Goal: Task Accomplishment & Management: Manage account settings

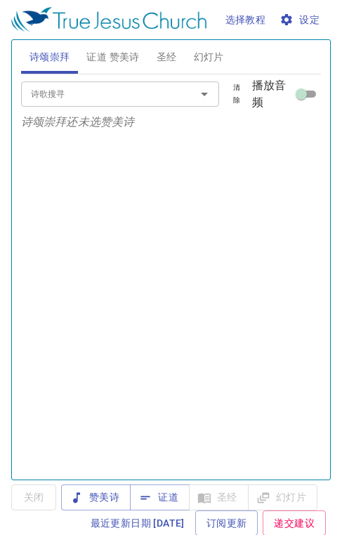
click at [117, 49] on span "证道 赞美诗" at bounding box center [112, 57] width 53 height 18
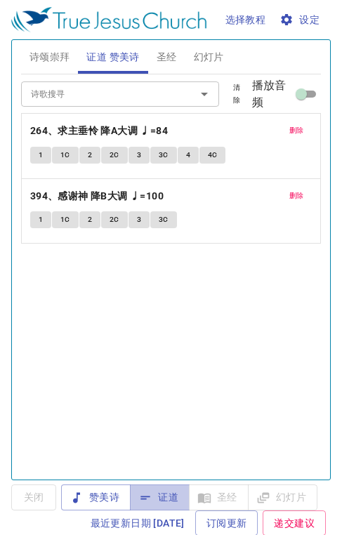
click at [156, 506] on span "证道" at bounding box center [159, 498] width 37 height 18
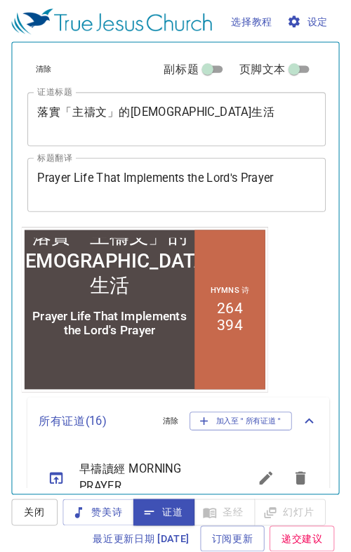
scroll to position [327, 0]
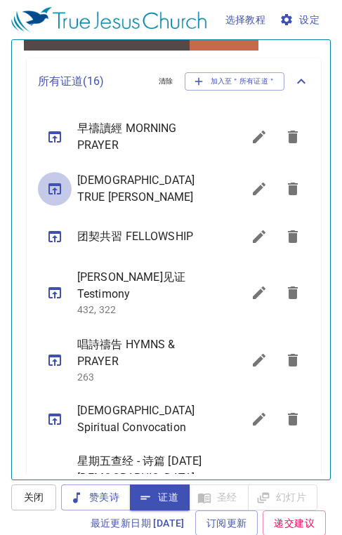
click at [55, 192] on icon "sermon lineup list" at bounding box center [54, 189] width 17 height 17
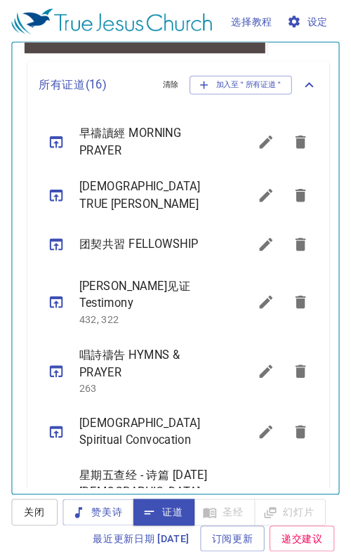
scroll to position [457, 0]
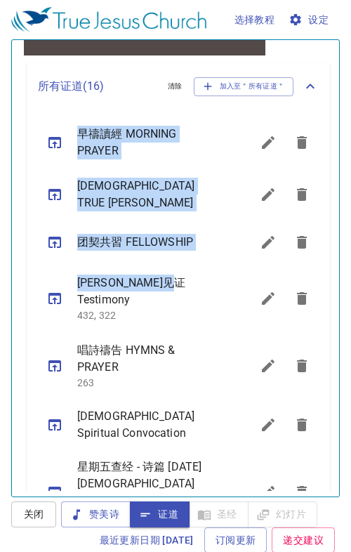
drag, startPoint x: 336, startPoint y: 277, endPoint x: 340, endPoint y: 89, distance: 187.6
click at [340, 89] on div "选择教程 设定 诗颂崇拜 证道 赞美诗 圣经 幻灯片 诗歌搜寻 诗歌搜寻 清除 播放音频 诗颂崇拜还未选赞美诗 诗歌搜寻 诗歌搜寻 清除 播放音频 证道还未选…" at bounding box center [175, 276] width 351 height 552
click at [193, 282] on span "[PERSON_NAME]见证 Testimony" at bounding box center [147, 292] width 140 height 34
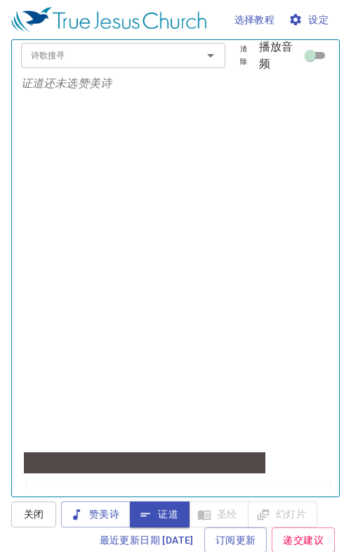
scroll to position [0, 0]
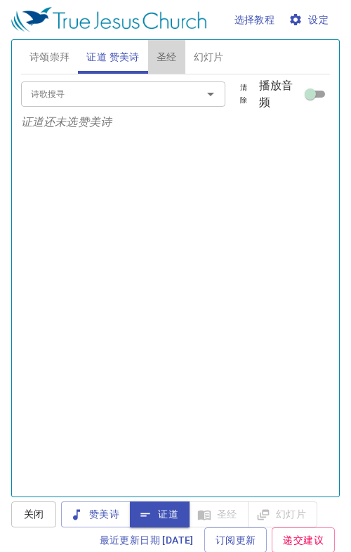
click at [169, 63] on span "圣经" at bounding box center [167, 57] width 20 height 18
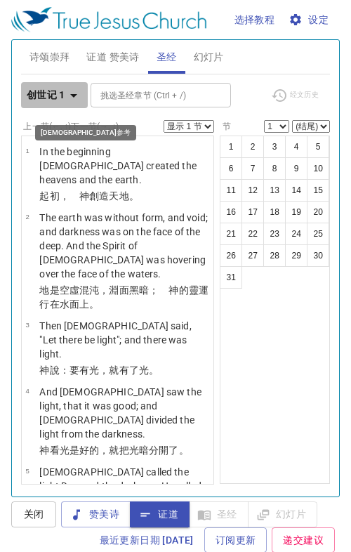
click at [74, 93] on icon "button" at bounding box center [73, 95] width 17 height 17
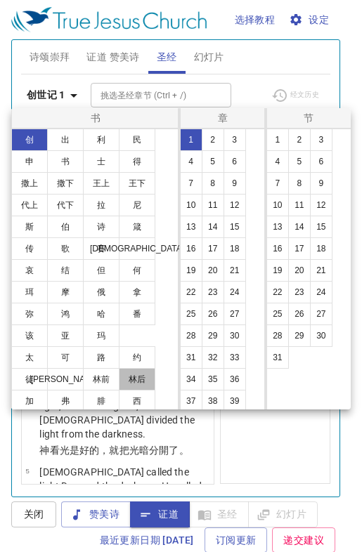
click at [136, 374] on button "林后" at bounding box center [137, 379] width 37 height 22
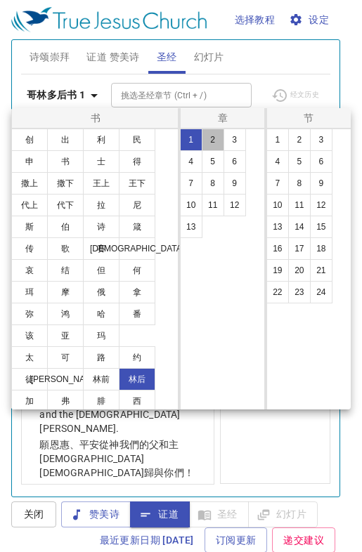
click at [212, 140] on button "2" at bounding box center [213, 140] width 22 height 22
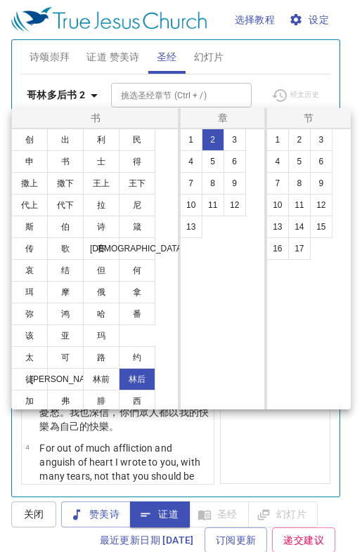
click at [108, 57] on div at bounding box center [181, 276] width 362 height 552
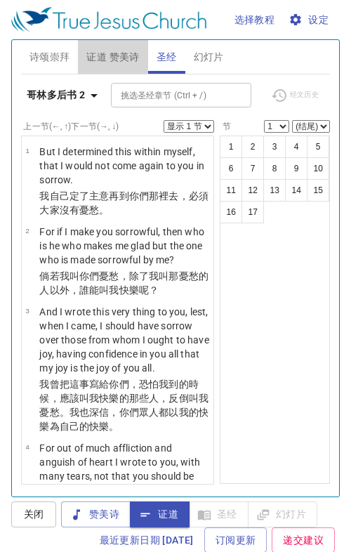
click at [121, 62] on span "证道 赞美诗" at bounding box center [112, 57] width 53 height 18
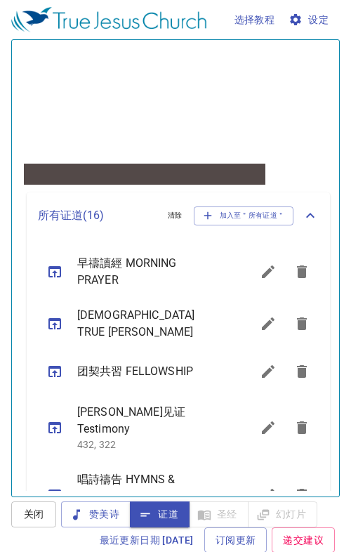
scroll to position [457, 0]
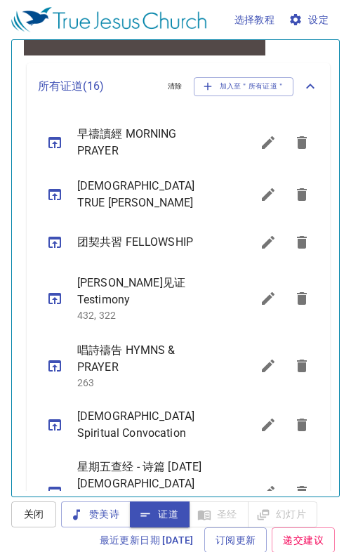
drag, startPoint x: 336, startPoint y: 281, endPoint x: 326, endPoint y: 280, distance: 10.6
click at [327, 280] on div "诗颂崇拜 证道 赞美诗 圣经 幻灯片 诗歌搜寻 诗歌搜寻 清除 播放音频 诗颂崇拜还未选赞美诗 诗歌搜寻 诗歌搜寻 清除 播放音频 证道还未选赞美诗 哥林多后…" at bounding box center [175, 268] width 329 height 458
click at [53, 141] on icon "sermon lineup list" at bounding box center [54, 142] width 17 height 17
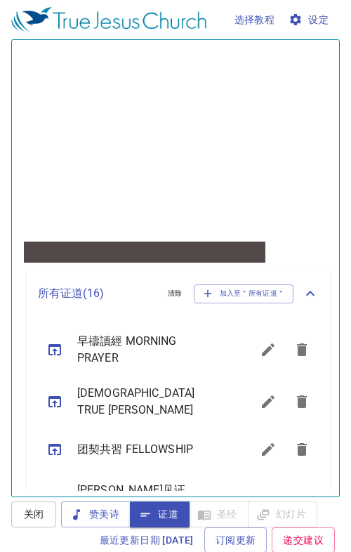
scroll to position [0, 0]
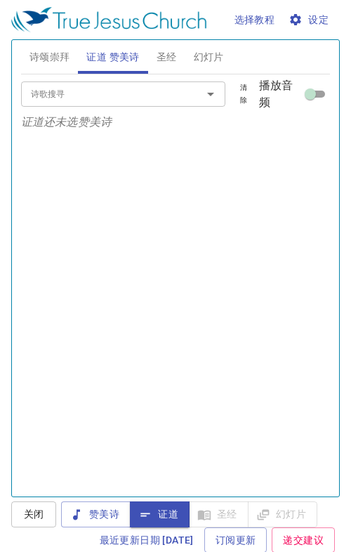
click at [168, 62] on span "圣经" at bounding box center [167, 57] width 20 height 18
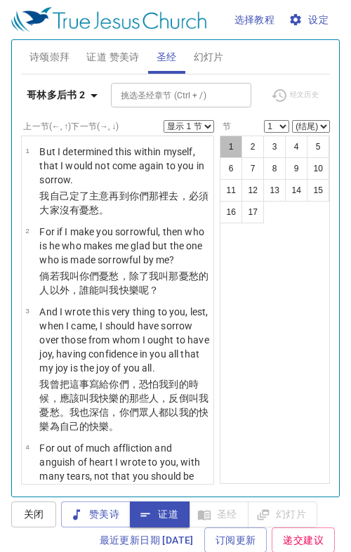
click at [220, 147] on button "1" at bounding box center [231, 147] width 22 height 22
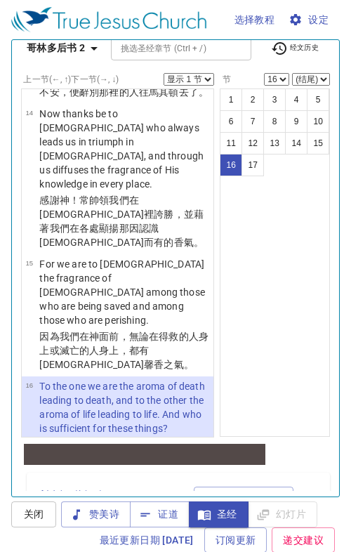
scroll to position [1502, 0]
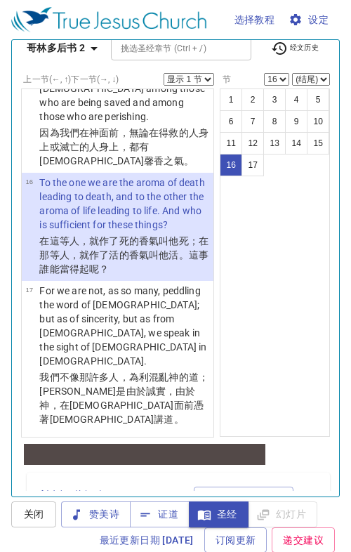
select select "17"
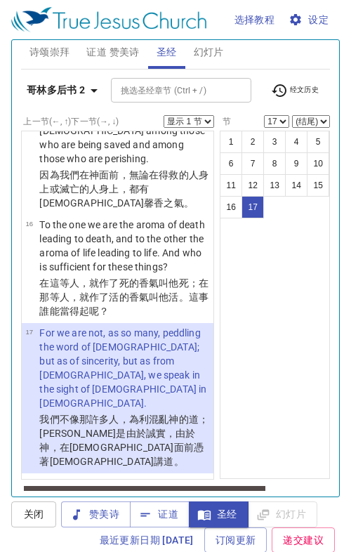
scroll to position [0, 0]
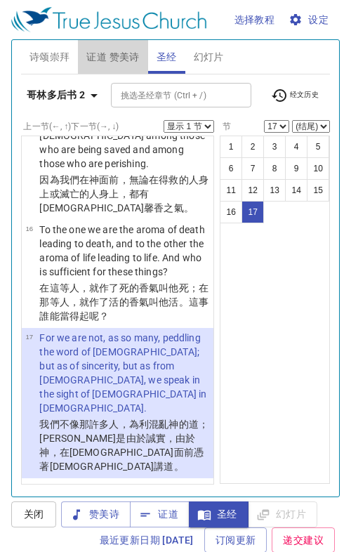
click at [122, 55] on span "证道 赞美诗" at bounding box center [112, 57] width 53 height 18
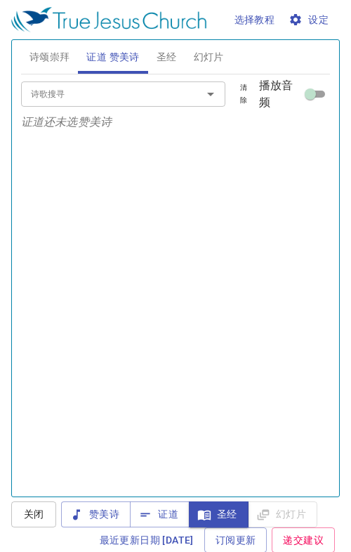
click at [159, 506] on span "证道" at bounding box center [159, 515] width 37 height 18
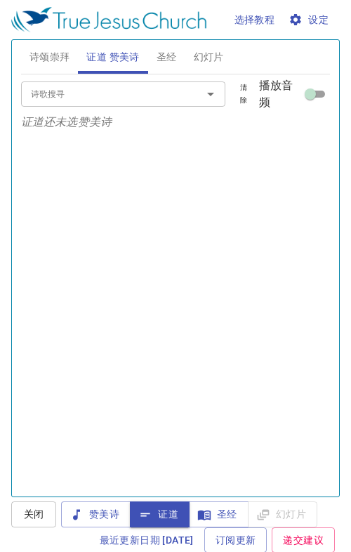
click at [48, 58] on span "诗颂崇拜" at bounding box center [49, 57] width 41 height 18
click at [69, 94] on input "诗歌搜寻" at bounding box center [102, 94] width 155 height 16
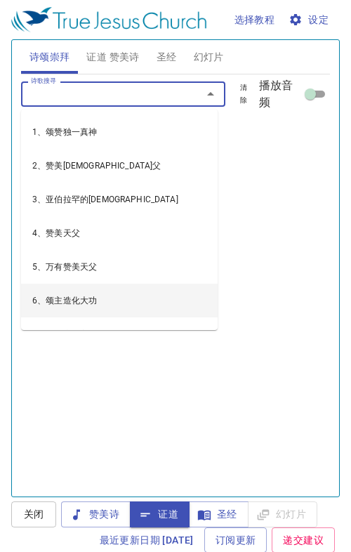
click at [83, 526] on button "赞美诗" at bounding box center [96, 514] width 70 height 26
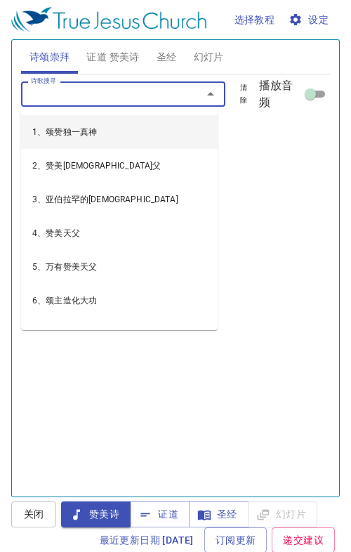
click at [55, 96] on input "诗歌搜寻" at bounding box center [102, 94] width 155 height 16
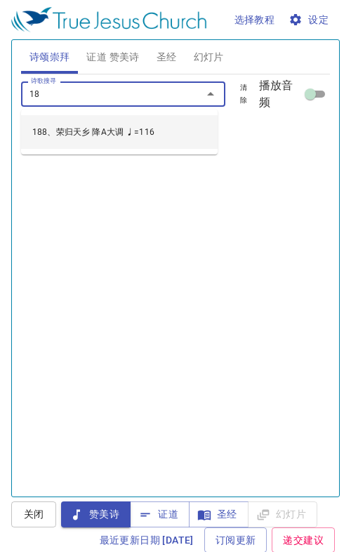
type input "188"
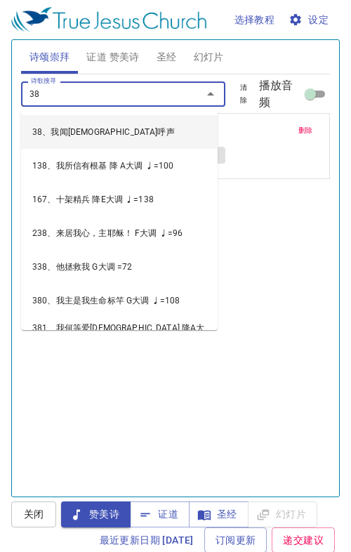
type input "382"
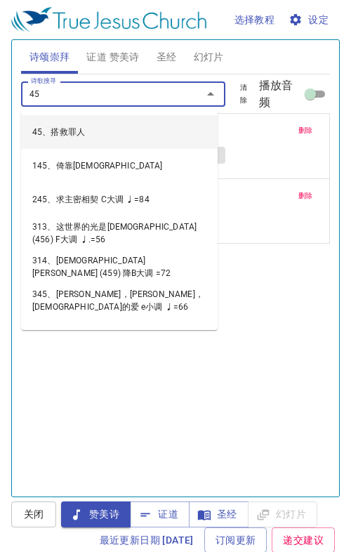
type input "454"
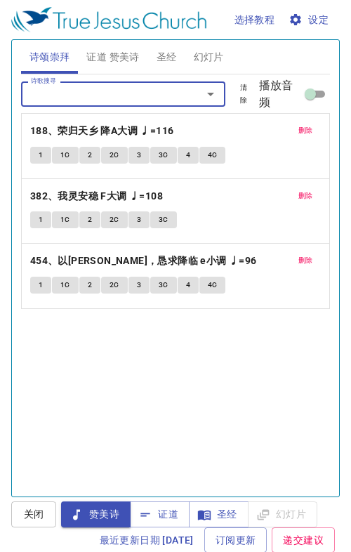
click at [216, 61] on span "幻灯片" at bounding box center [209, 57] width 30 height 18
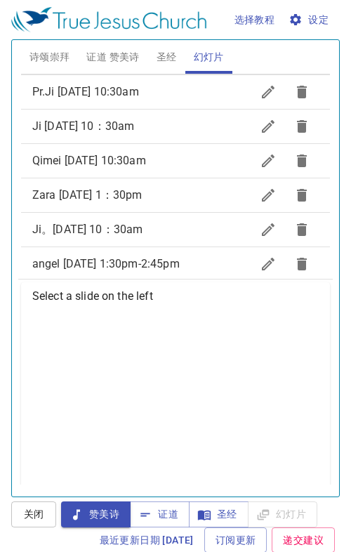
scroll to position [622, 0]
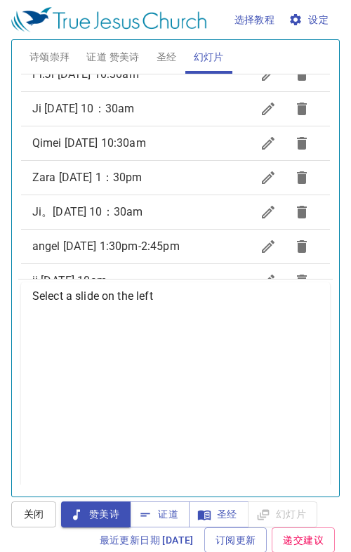
click at [147, 273] on span "ji 29-08-2025 10am" at bounding box center [141, 281] width 219 height 17
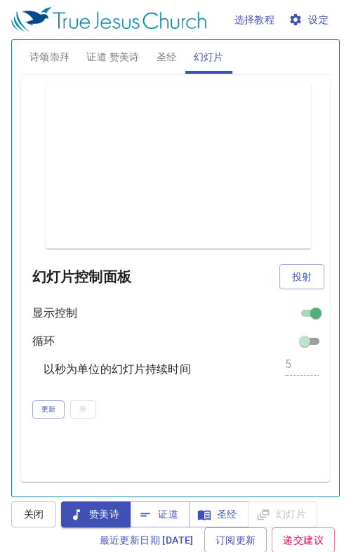
scroll to position [0, 0]
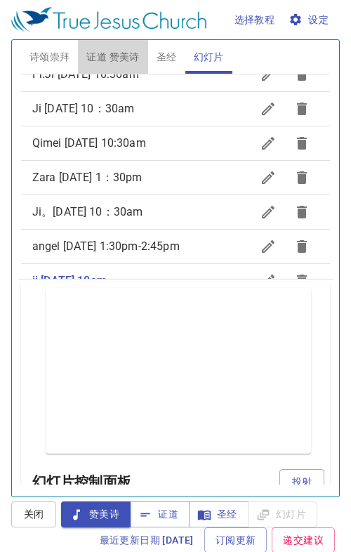
click at [116, 48] on span "证道 赞美诗" at bounding box center [112, 57] width 53 height 18
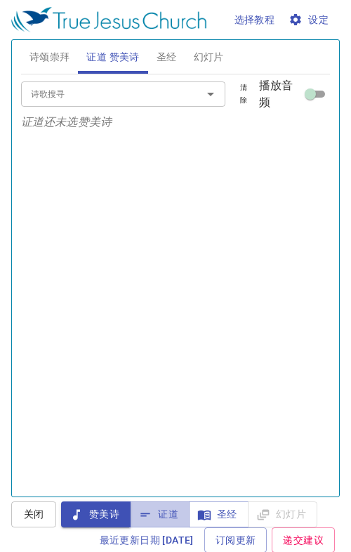
click at [167, 511] on span "证道" at bounding box center [159, 515] width 37 height 18
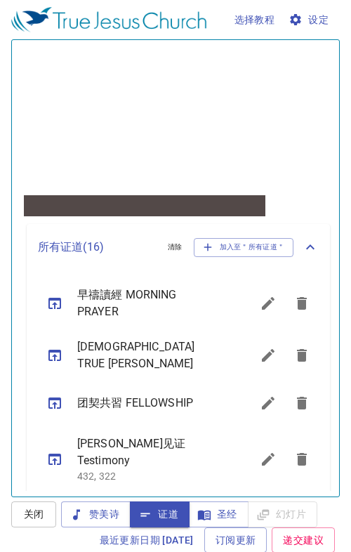
scroll to position [327, 0]
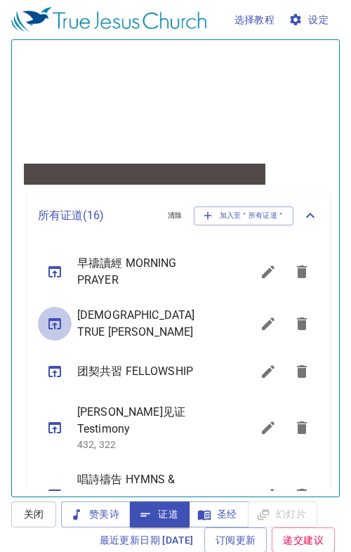
click at [60, 326] on icon "sermon lineup list" at bounding box center [54, 323] width 13 height 11
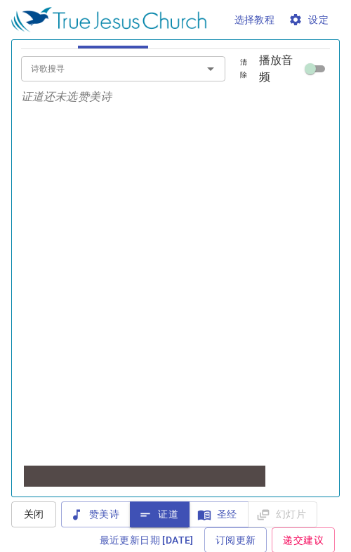
scroll to position [0, 0]
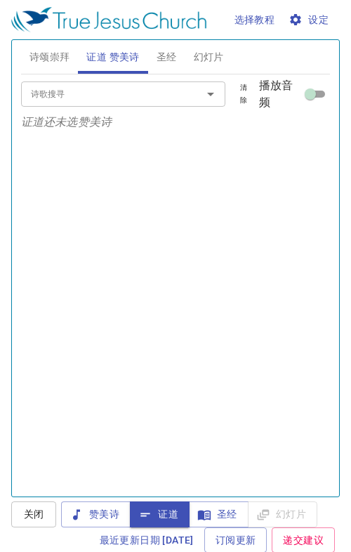
click at [50, 58] on span "诗颂崇拜" at bounding box center [49, 57] width 41 height 18
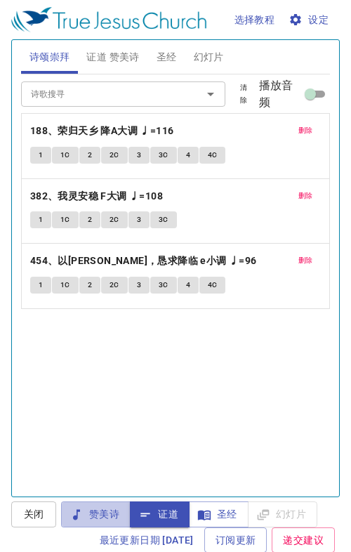
click at [99, 520] on span "赞美诗" at bounding box center [95, 515] width 47 height 18
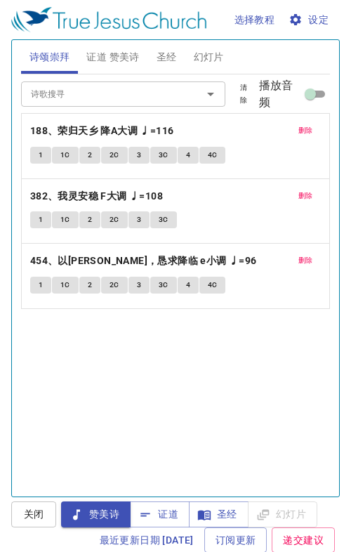
click at [80, 131] on b "188、荣归天乡 降A大调 ♩=116" at bounding box center [102, 131] width 144 height 18
click at [44, 154] on button "1" at bounding box center [40, 155] width 21 height 17
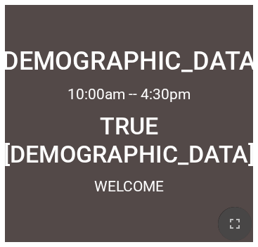
click at [233, 229] on icon "button" at bounding box center [234, 223] width 17 height 17
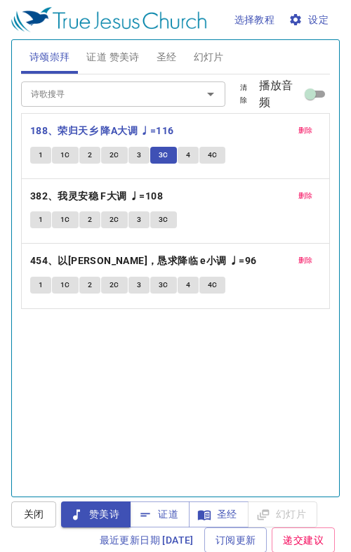
scroll to position [327, 0]
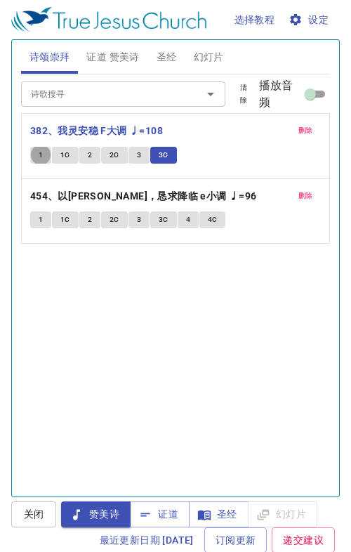
click at [299, 128] on span "删除" at bounding box center [306, 130] width 15 height 13
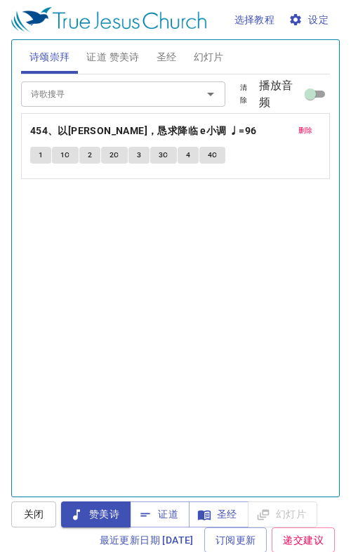
scroll to position [327, 0]
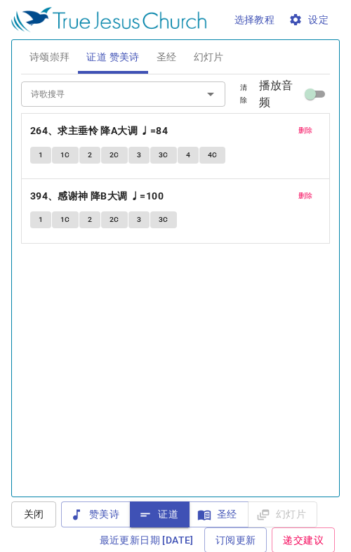
scroll to position [655, 0]
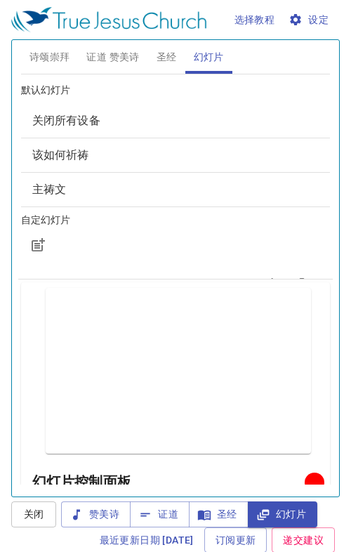
scroll to position [655, 0]
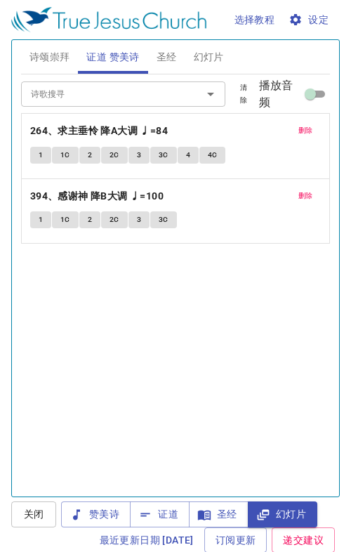
scroll to position [655, 0]
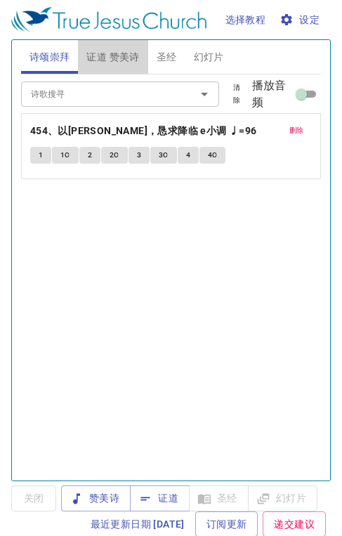
click at [128, 58] on span "证道 赞美诗" at bounding box center [112, 57] width 53 height 18
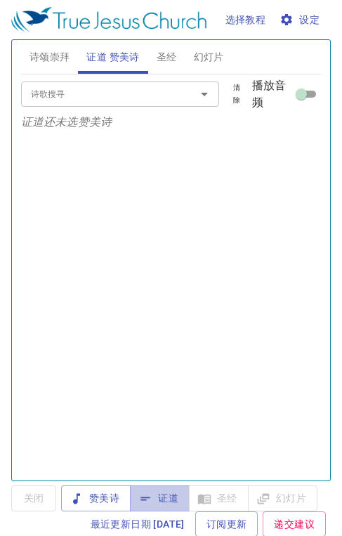
click at [155, 504] on span "证道" at bounding box center [159, 499] width 37 height 18
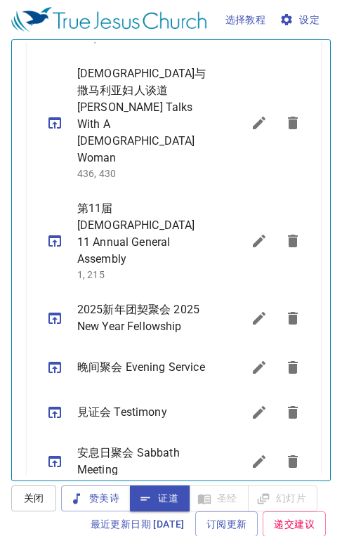
scroll to position [440, 0]
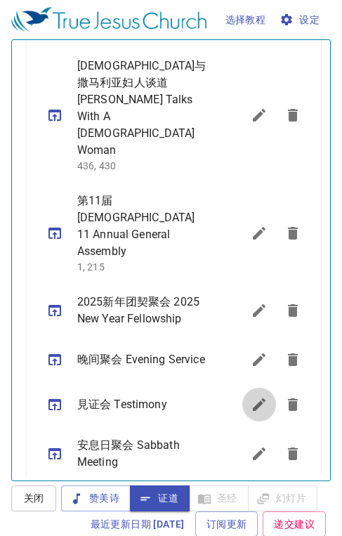
click at [251, 396] on icon "sermon lineup list" at bounding box center [259, 404] width 17 height 17
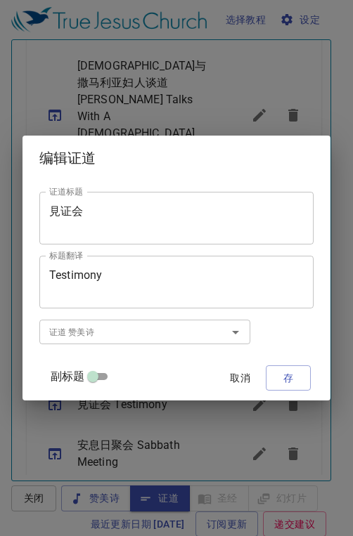
click at [94, 381] on input "副标题" at bounding box center [92, 379] width 51 height 17
checkbox input "true"
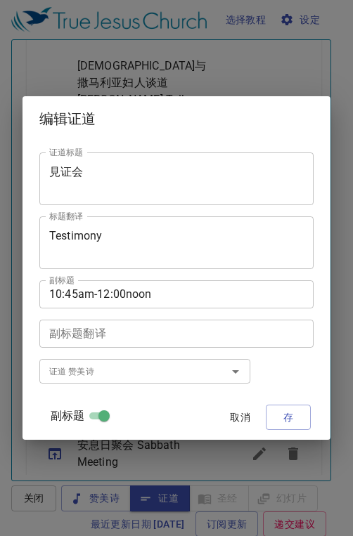
click at [152, 291] on textarea "10:45am-12:00noon" at bounding box center [176, 293] width 254 height 13
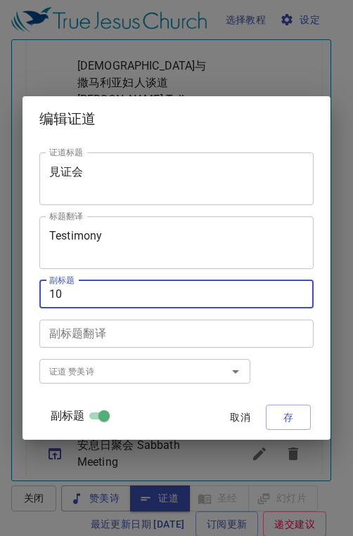
type textarea "1"
type textarea "1：30pm - 2:45pm"
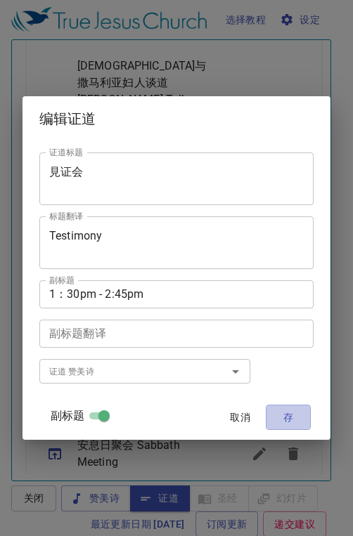
click at [294, 421] on span "存" at bounding box center [288, 418] width 22 height 18
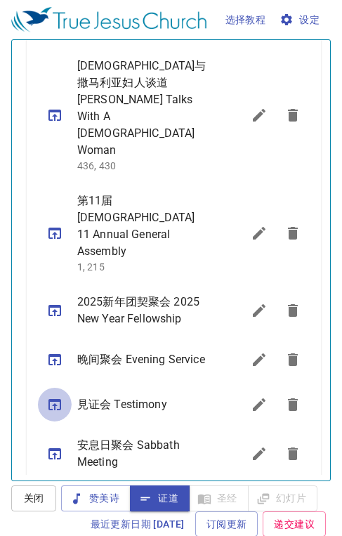
click at [53, 399] on icon "sermon lineup list" at bounding box center [54, 404] width 13 height 11
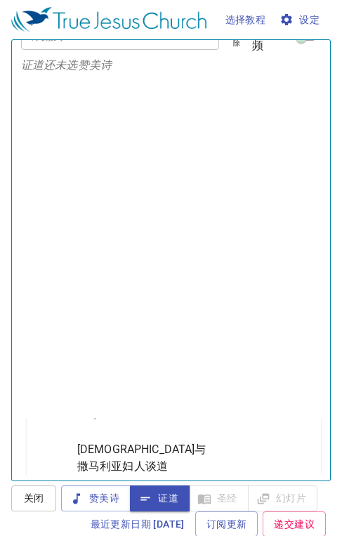
scroll to position [0, 0]
